Goal: Information Seeking & Learning: Understand process/instructions

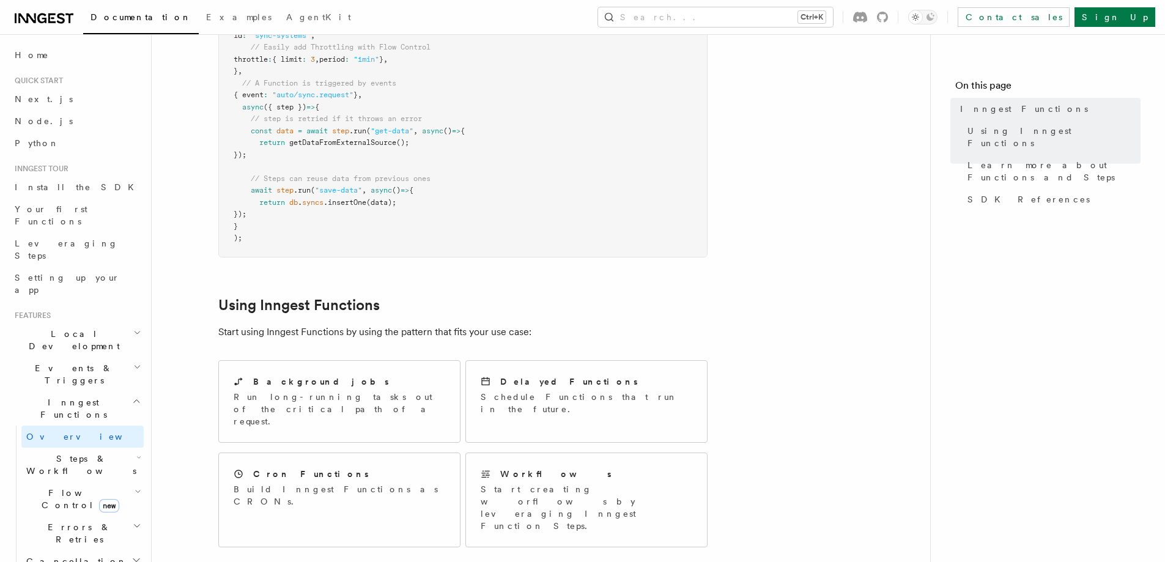
click at [795, 211] on article "Features Inngest Functions Inngest functions enable developers to run reliable …" at bounding box center [541, 457] width 740 height 1541
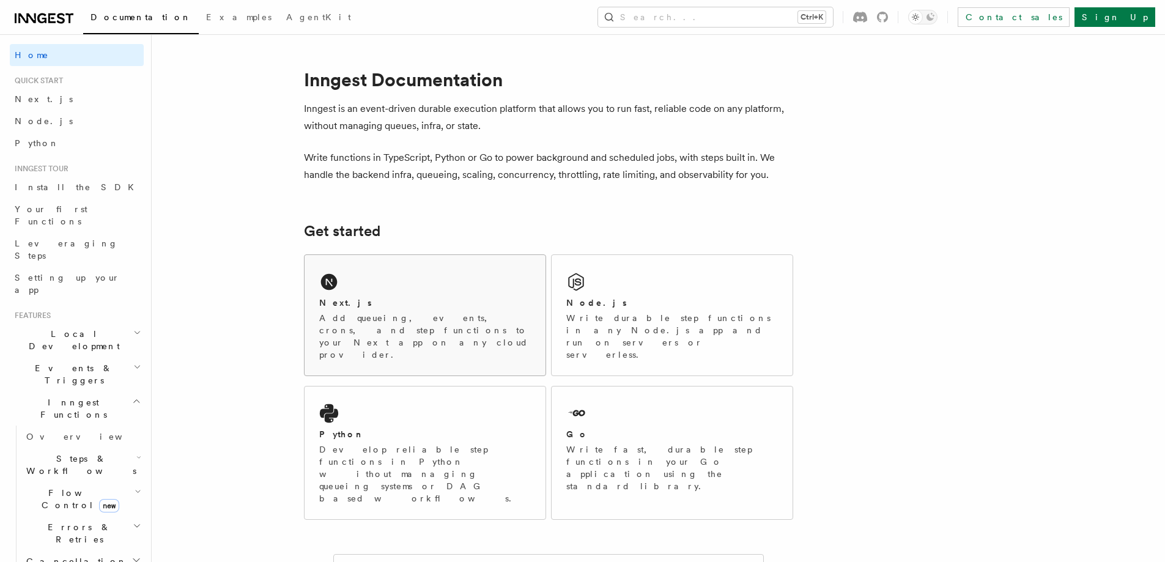
click at [455, 283] on div "Next.js Add queueing, events, crons, and step functions to your Next app on any…" at bounding box center [425, 315] width 241 height 121
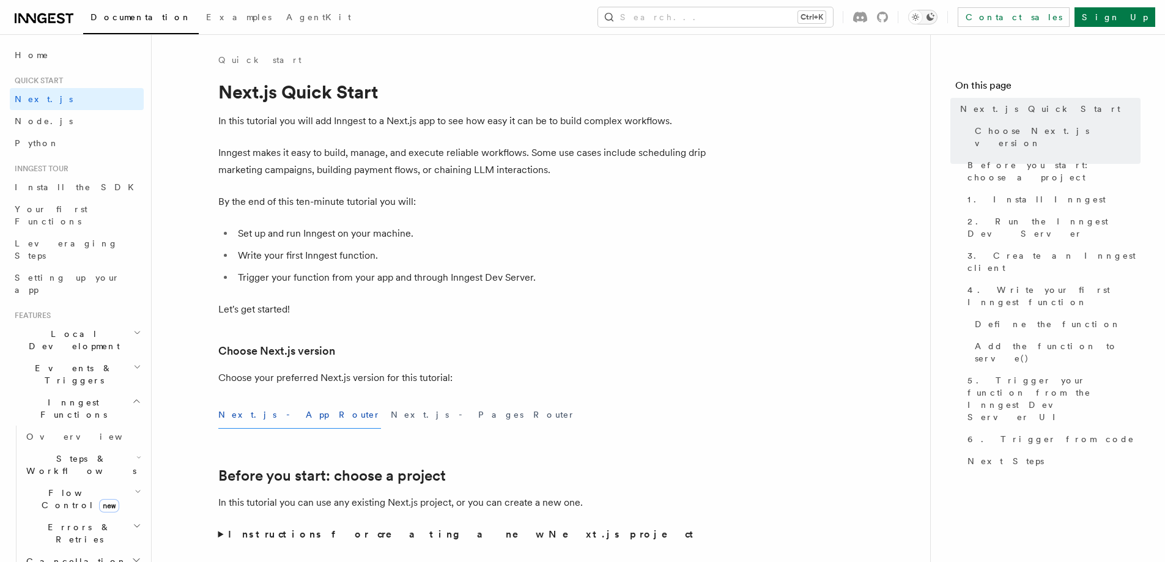
click at [935, 13] on icon "Toggle dark mode" at bounding box center [930, 17] width 10 height 10
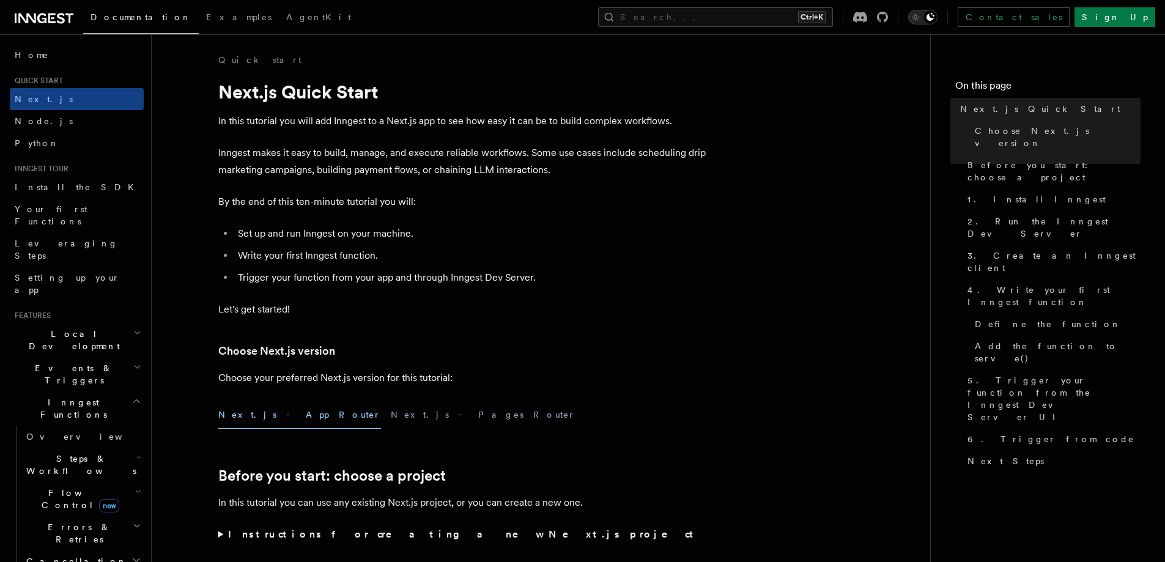
click at [935, 13] on icon "Toggle dark mode" at bounding box center [930, 17] width 10 height 10
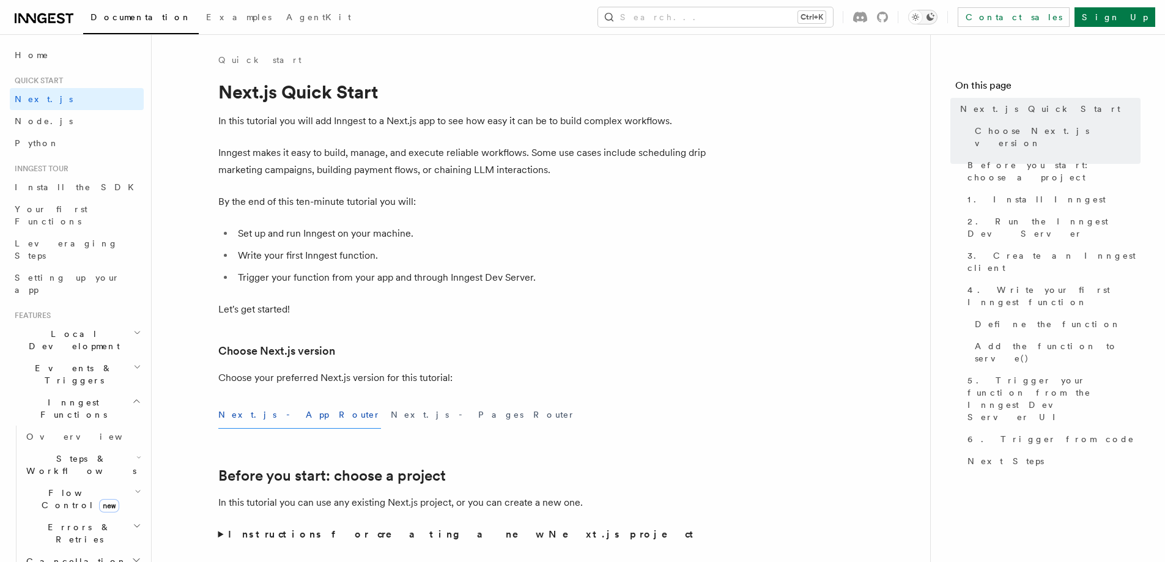
click at [935, 13] on icon "Toggle dark mode" at bounding box center [930, 17] width 10 height 10
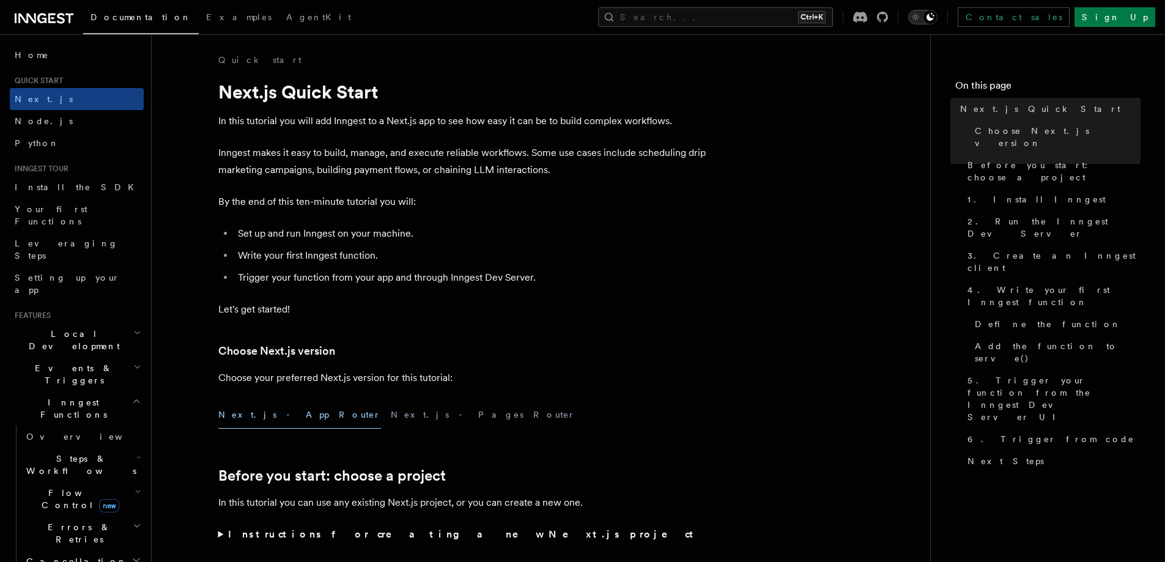
click at [935, 13] on icon "Toggle dark mode" at bounding box center [930, 17] width 10 height 10
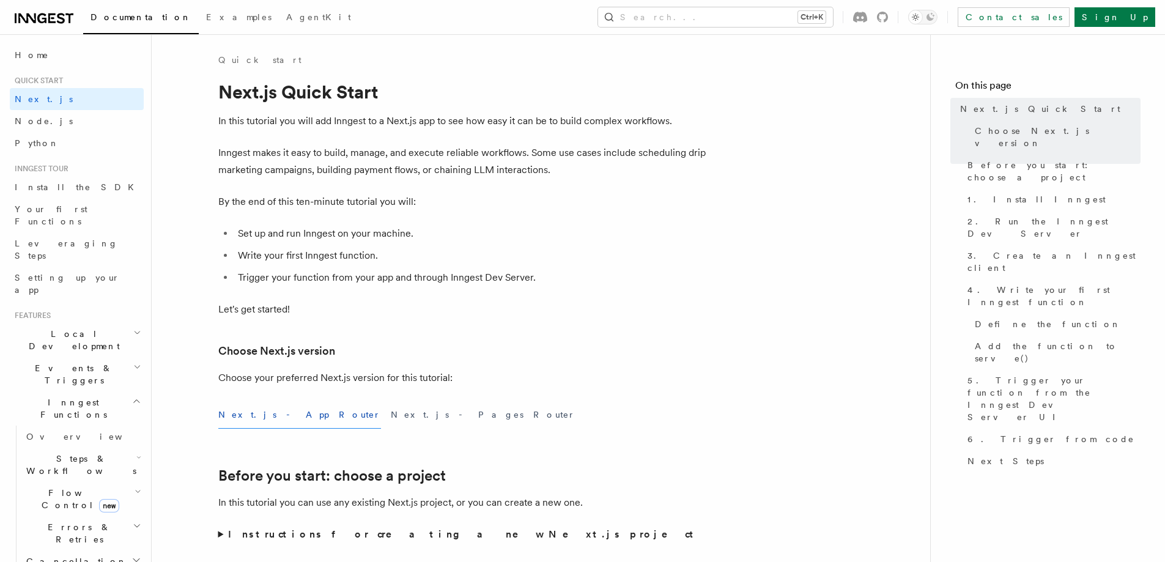
click at [528, 54] on div "Quick start" at bounding box center [462, 60] width 489 height 12
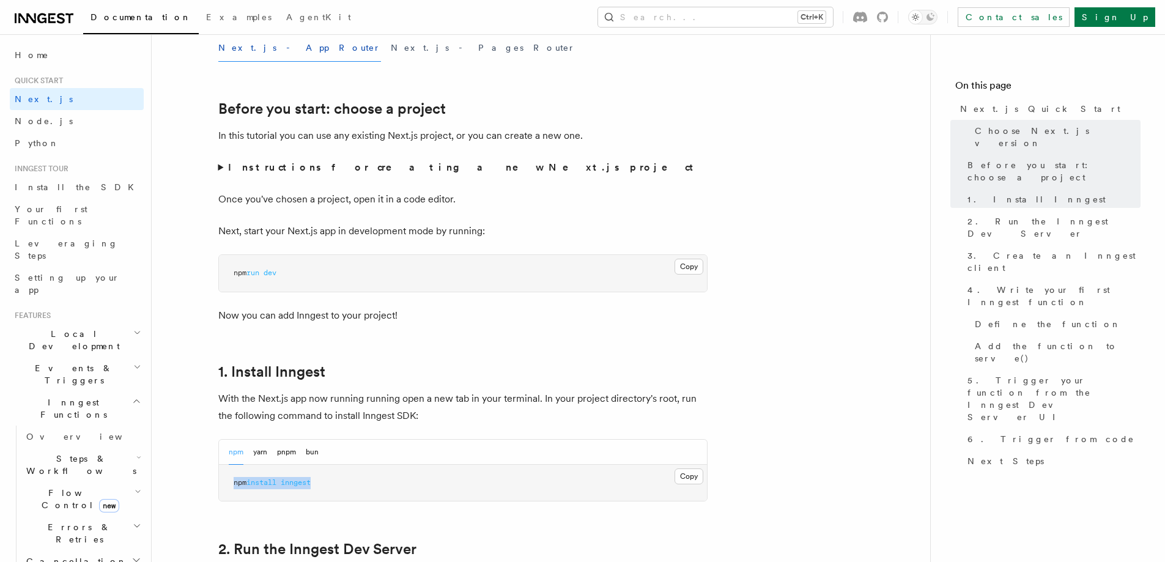
drag, startPoint x: 232, startPoint y: 481, endPoint x: 399, endPoint y: 476, distance: 166.4
click at [399, 476] on pre "npm install inngest" at bounding box center [463, 483] width 488 height 37
copy span "npm install inngest"
click at [406, 481] on pre "npm install inngest" at bounding box center [463, 483] width 488 height 37
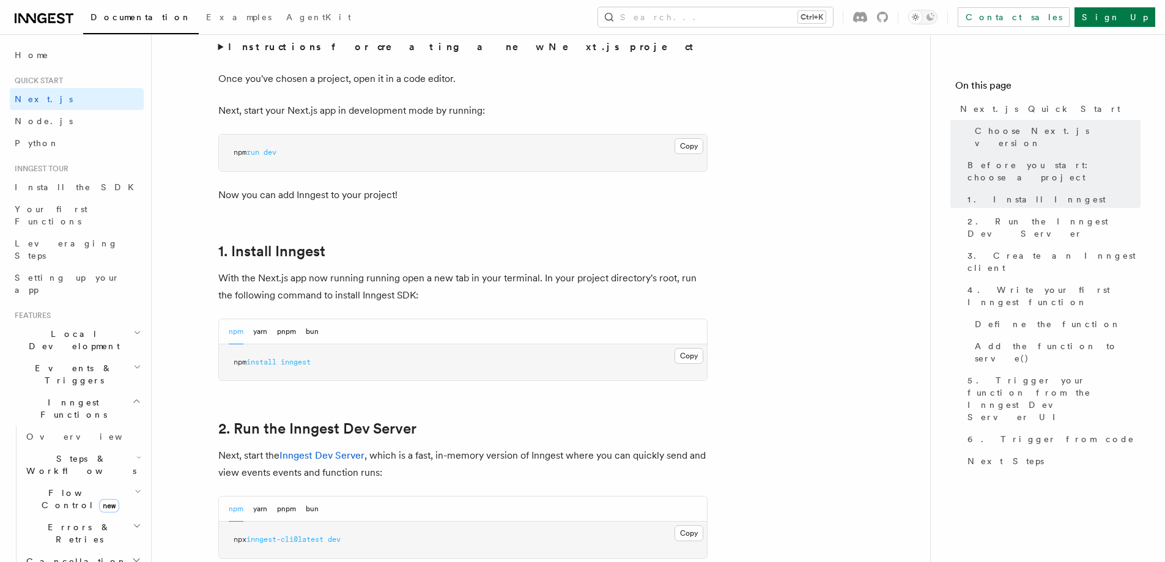
scroll to position [673, 0]
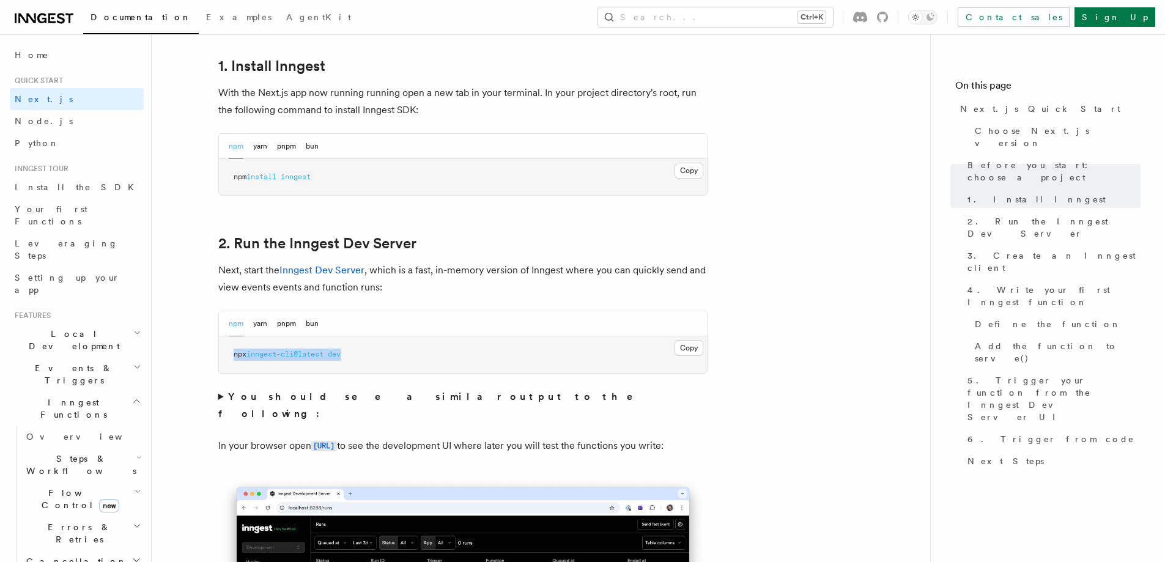
drag, startPoint x: 228, startPoint y: 350, endPoint x: 407, endPoint y: 350, distance: 179.2
click at [407, 350] on pre "npx inngest-cli@latest dev" at bounding box center [463, 354] width 488 height 37
copy span "npx inngest-cli@latest dev"
click at [406, 351] on pre "npx inngest-cli@latest dev" at bounding box center [463, 354] width 488 height 37
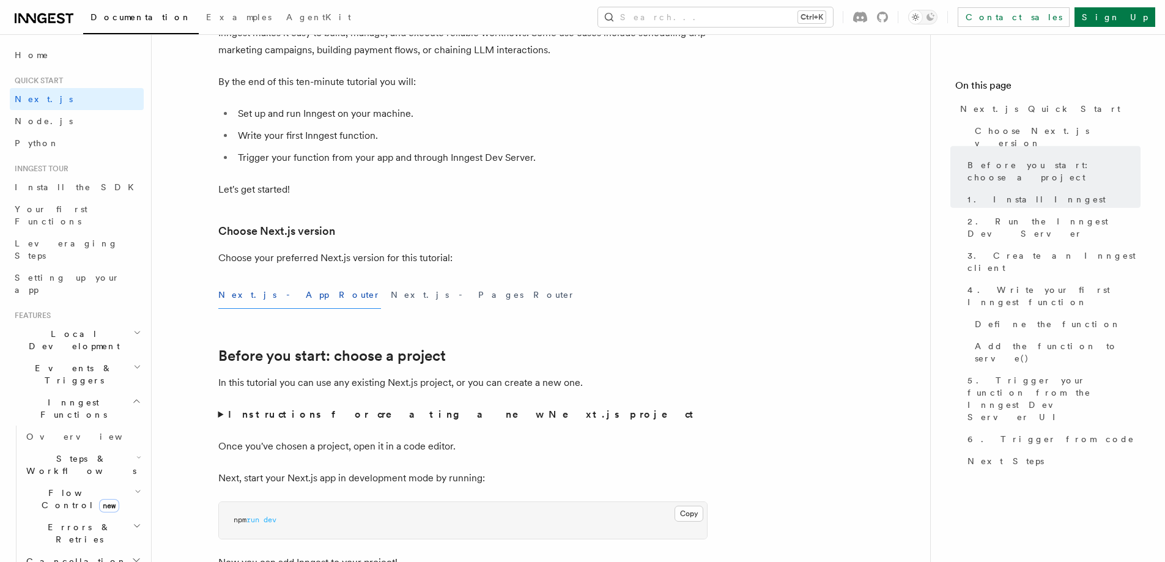
scroll to position [0, 0]
